Goal: Transaction & Acquisition: Purchase product/service

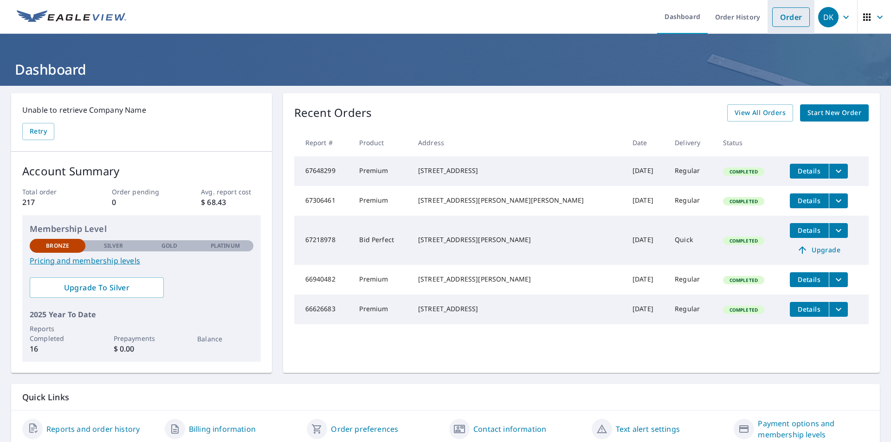
click at [781, 21] on link "Order" at bounding box center [791, 16] width 38 height 19
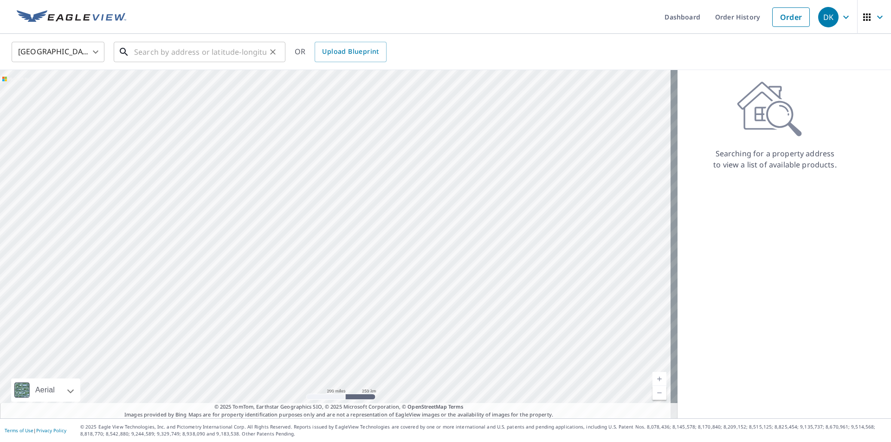
click at [217, 52] on input "text" at bounding box center [200, 52] width 132 height 26
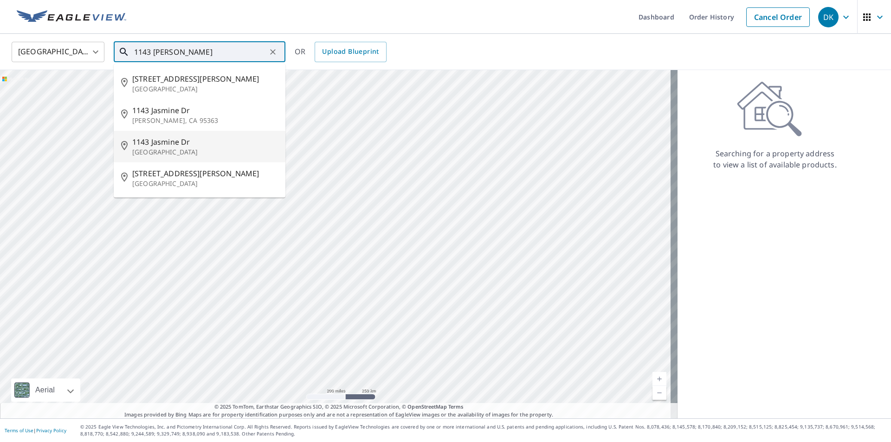
click at [172, 148] on p "[GEOGRAPHIC_DATA]" at bounding box center [205, 152] width 146 height 9
type input "[STREET_ADDRESS]"
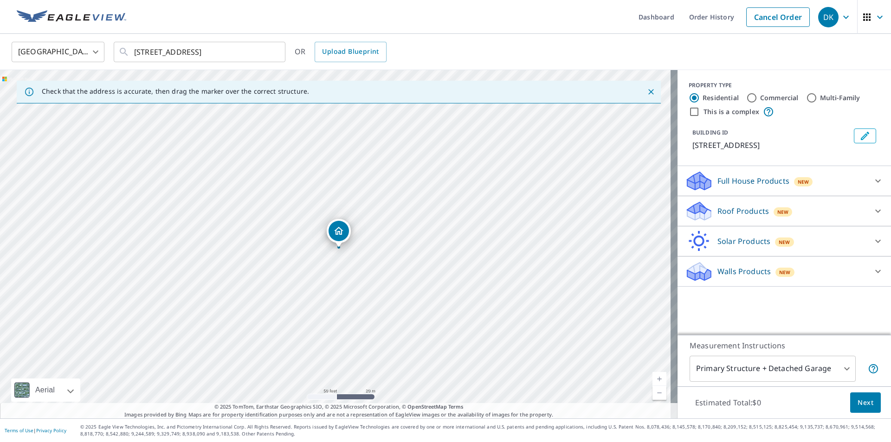
click at [718, 213] on p "Roof Products" at bounding box center [744, 211] width 52 height 11
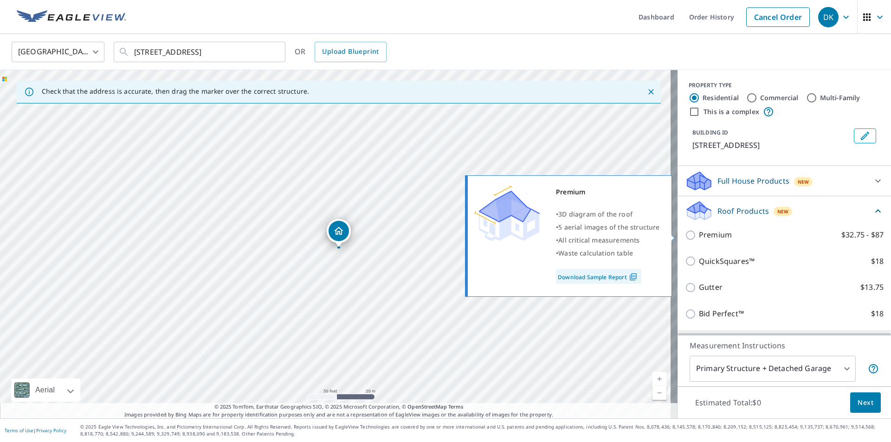
click at [710, 233] on p "Premium" at bounding box center [715, 235] width 33 height 12
click at [699, 233] on input "Premium $32.75 - $87" at bounding box center [692, 235] width 14 height 11
checkbox input "true"
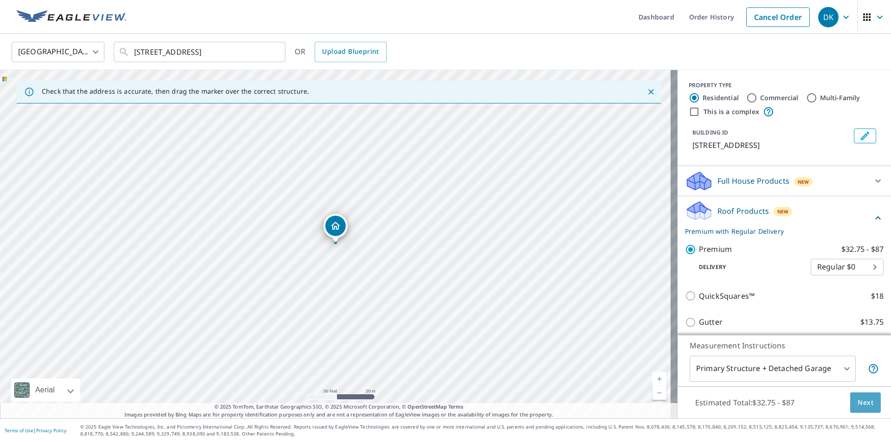
click at [858, 399] on span "Next" at bounding box center [866, 403] width 16 height 12
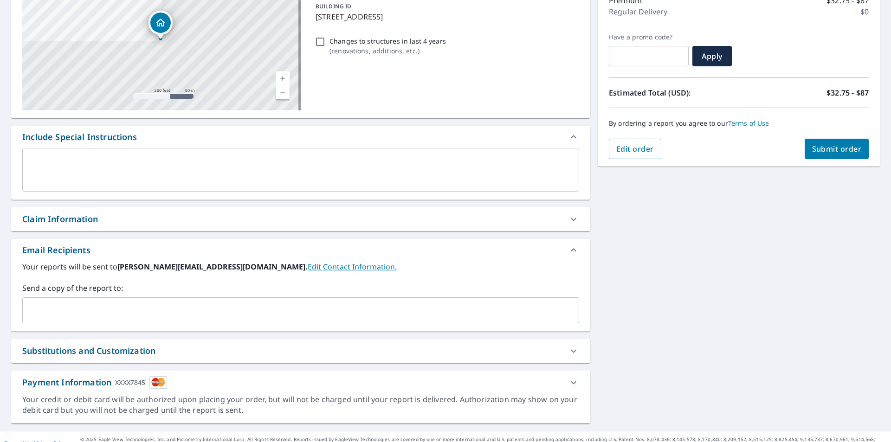
scroll to position [139, 0]
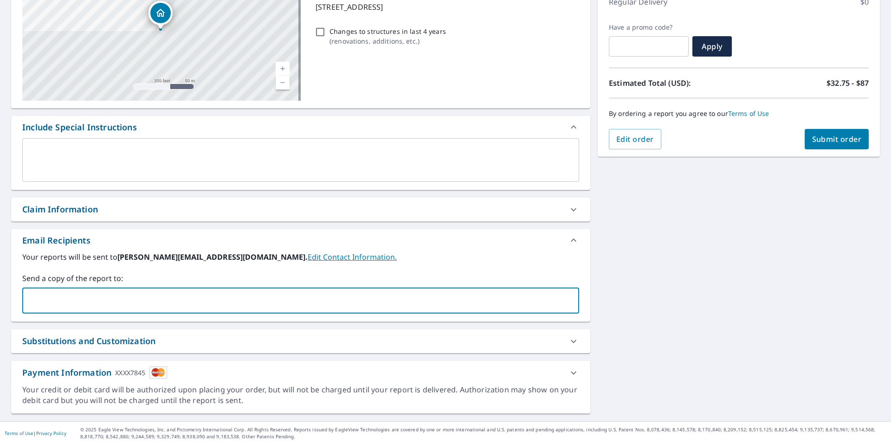
click at [166, 299] on input "text" at bounding box center [293, 301] width 535 height 18
type input "[EMAIL_ADDRESS][DOMAIN_NAME]"
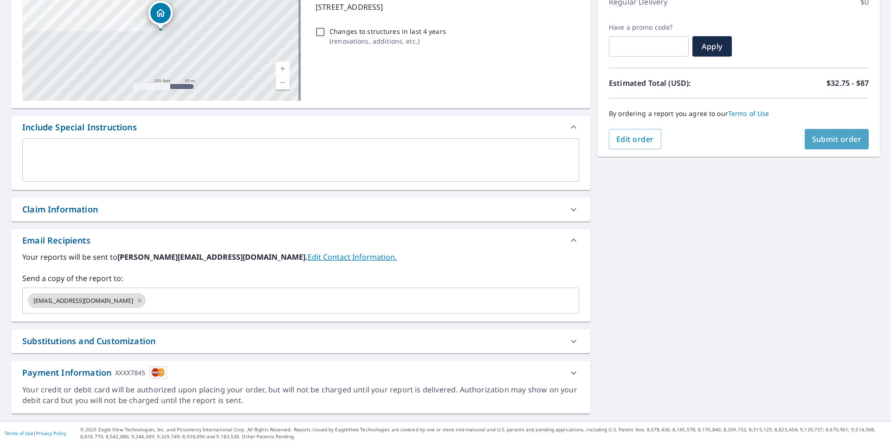
click at [826, 136] on span "Submit order" at bounding box center [837, 139] width 50 height 10
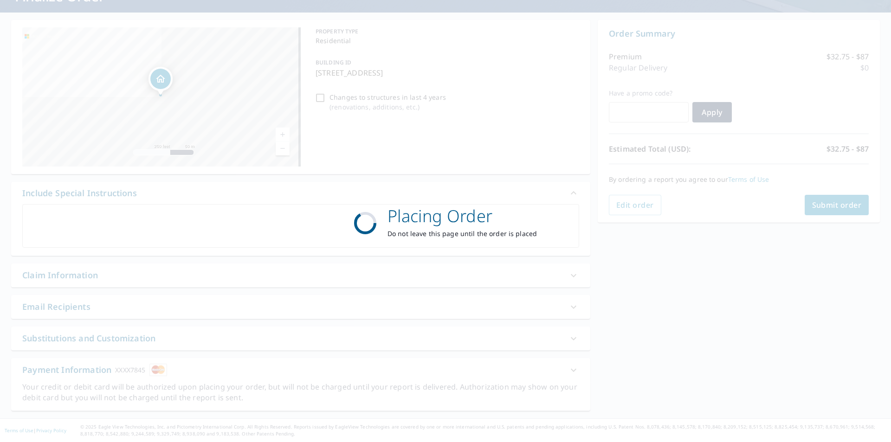
scroll to position [73, 0]
